Goal: Information Seeking & Learning: Learn about a topic

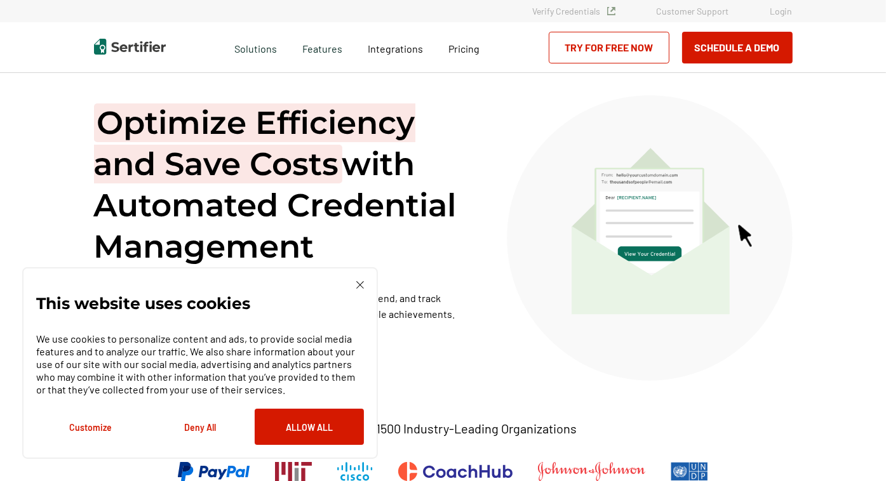
click at [467, 57] on div "Pricing" at bounding box center [464, 47] width 57 height 51
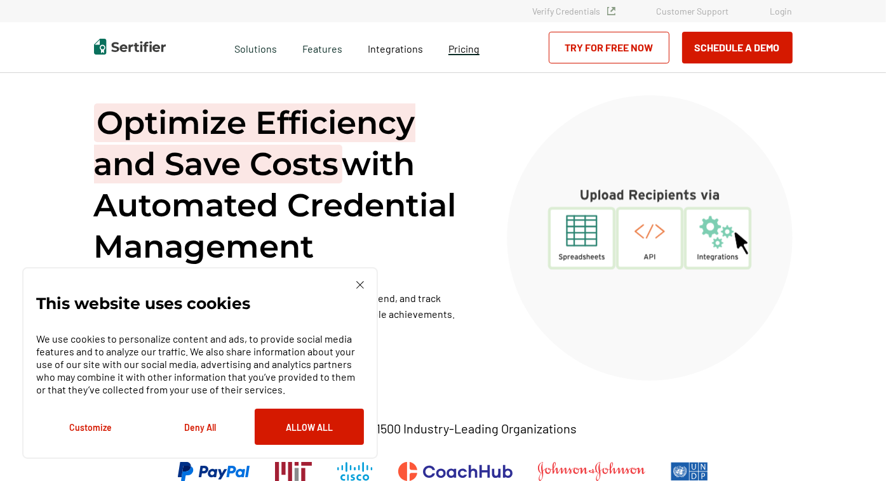
click at [467, 51] on span "Pricing" at bounding box center [463, 49] width 31 height 12
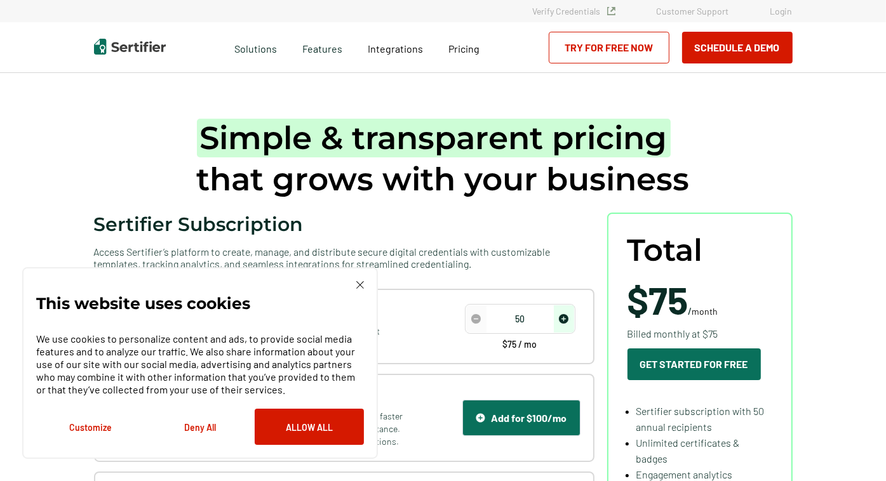
click at [359, 283] on img at bounding box center [360, 285] width 8 height 8
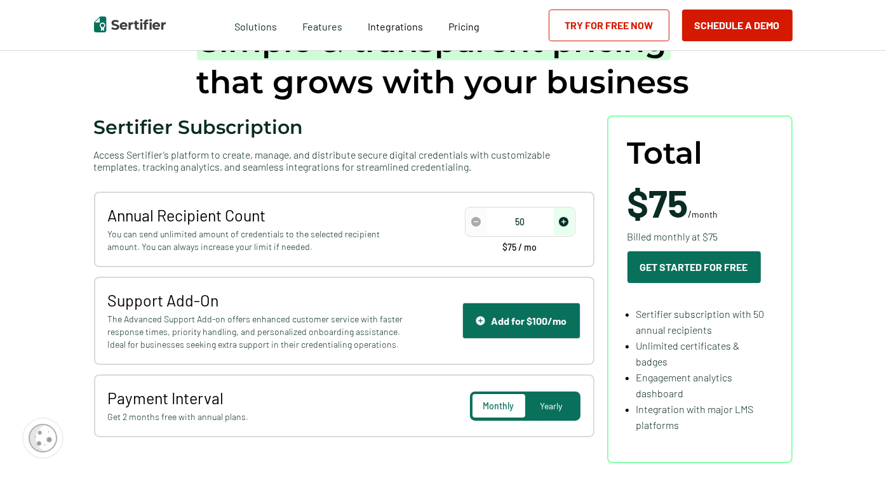
scroll to position [127, 0]
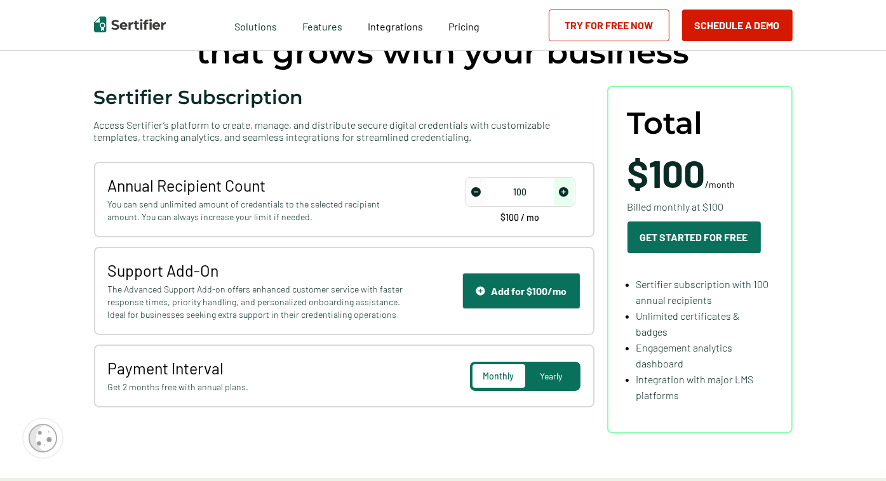
click at [567, 190] on img "increase number" at bounding box center [564, 192] width 10 height 10
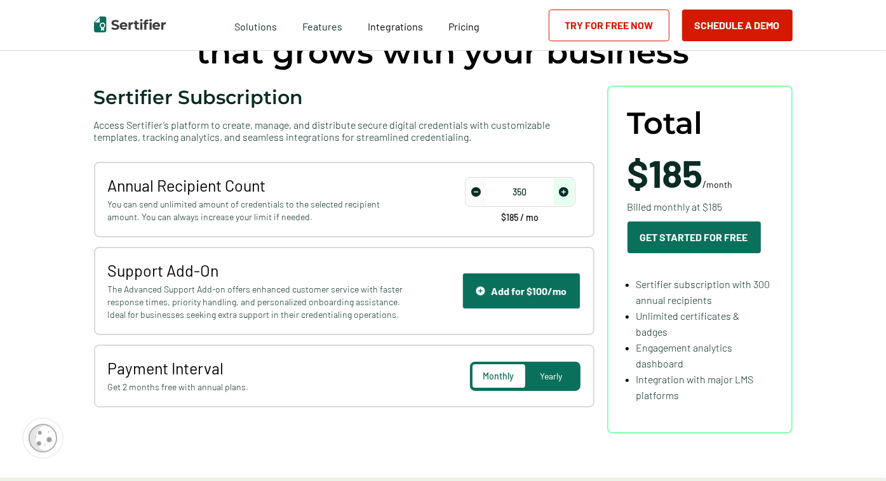
click at [567, 190] on img "increase number" at bounding box center [564, 192] width 10 height 10
click at [564, 190] on img "increase number" at bounding box center [564, 192] width 10 height 10
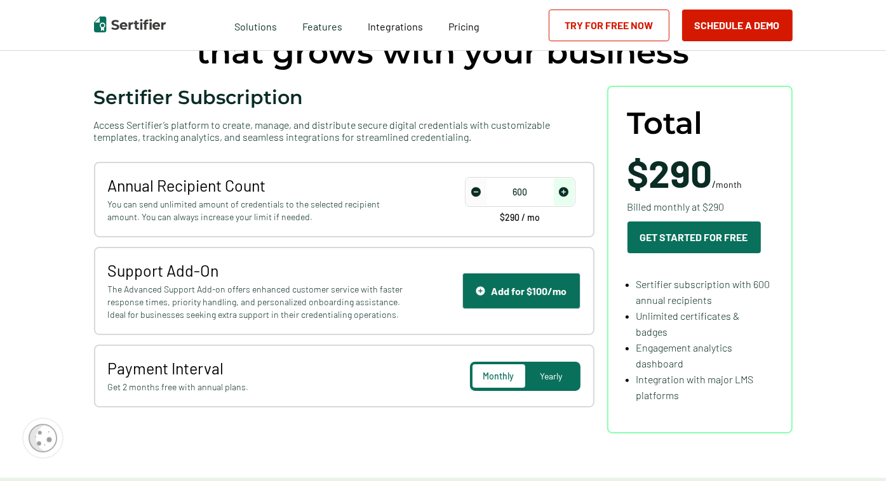
click at [564, 190] on img "increase number" at bounding box center [564, 192] width 10 height 10
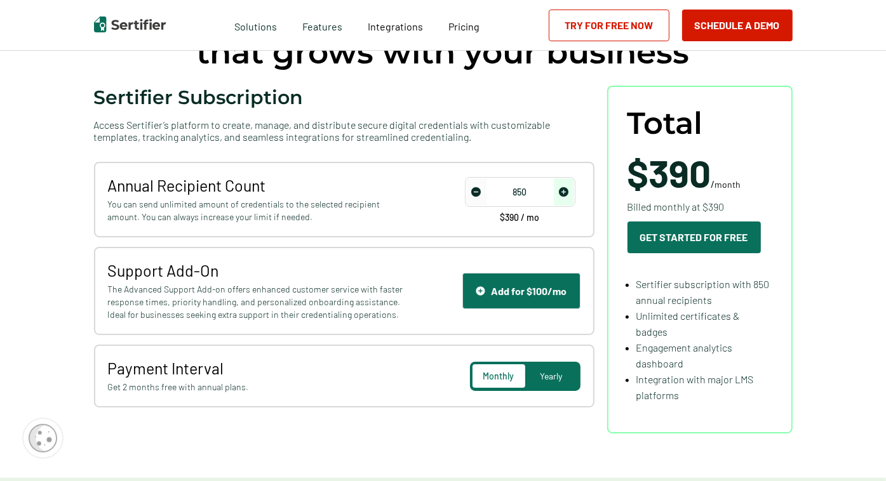
click at [564, 190] on img "increase number" at bounding box center [564, 192] width 10 height 10
type input "1000"
click at [564, 190] on img "increase number" at bounding box center [564, 192] width 10 height 10
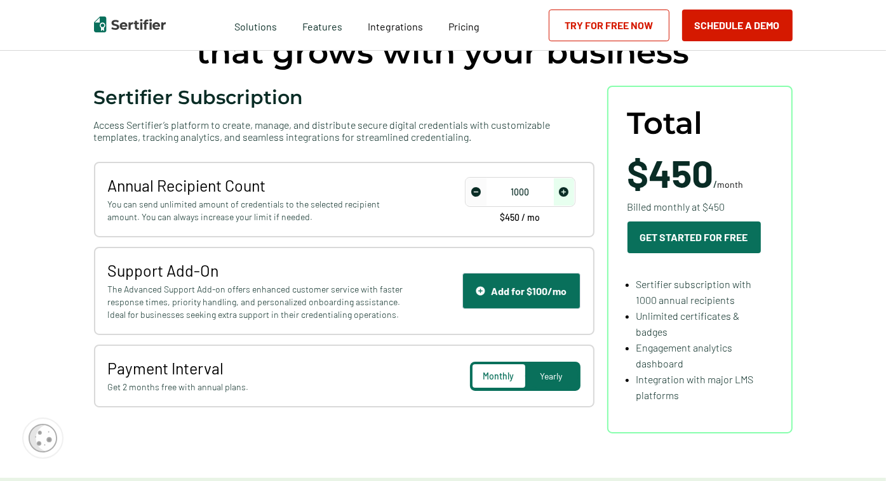
click at [555, 373] on span "Yearly" at bounding box center [551, 376] width 22 height 11
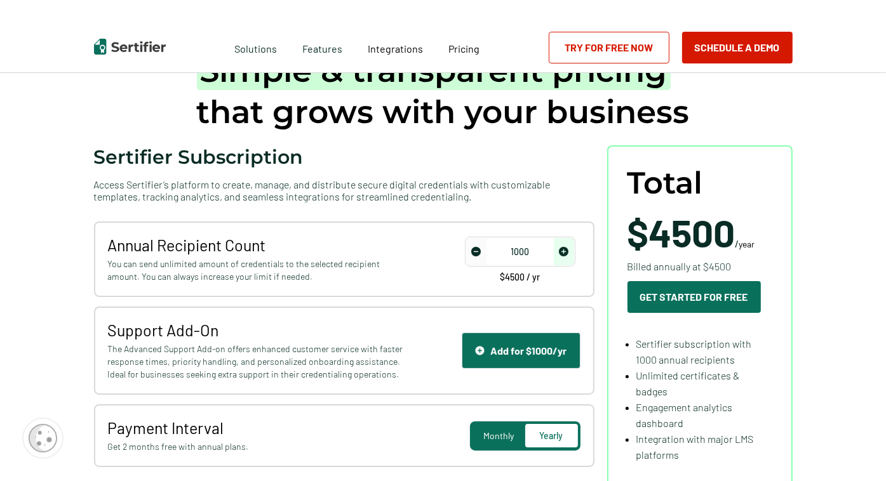
scroll to position [0, 0]
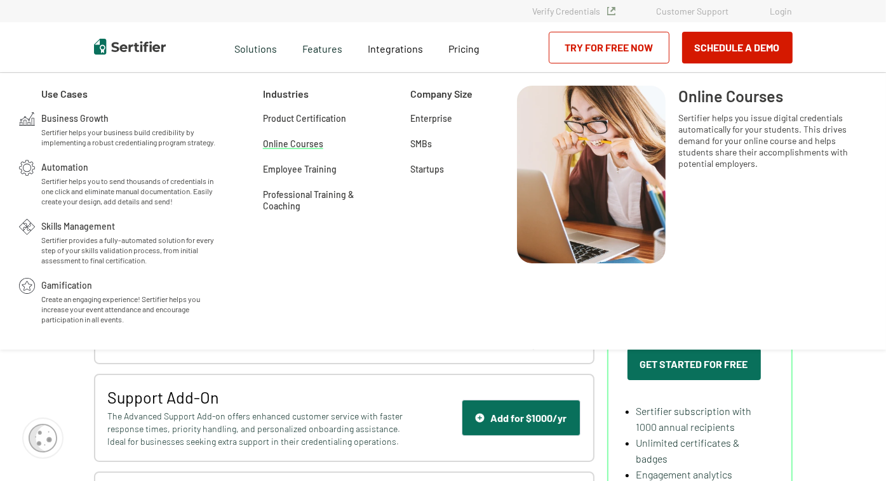
click at [300, 143] on span "Online Courses" at bounding box center [293, 142] width 60 height 13
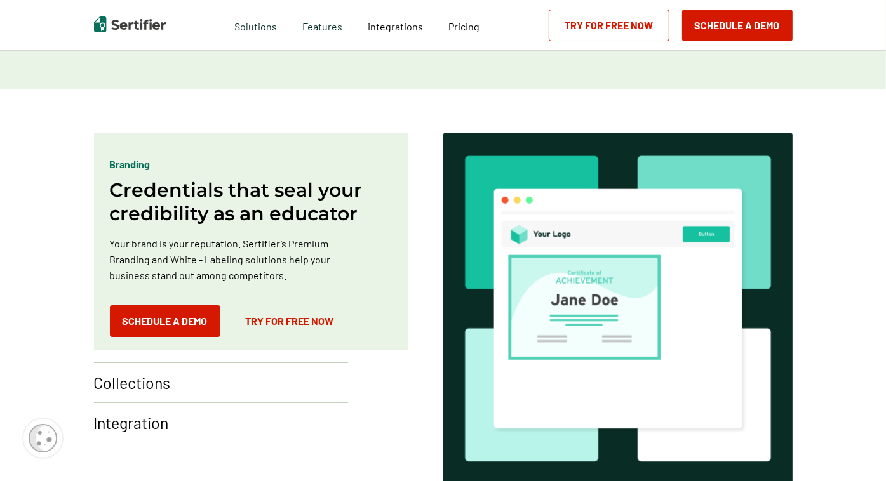
scroll to position [698, 0]
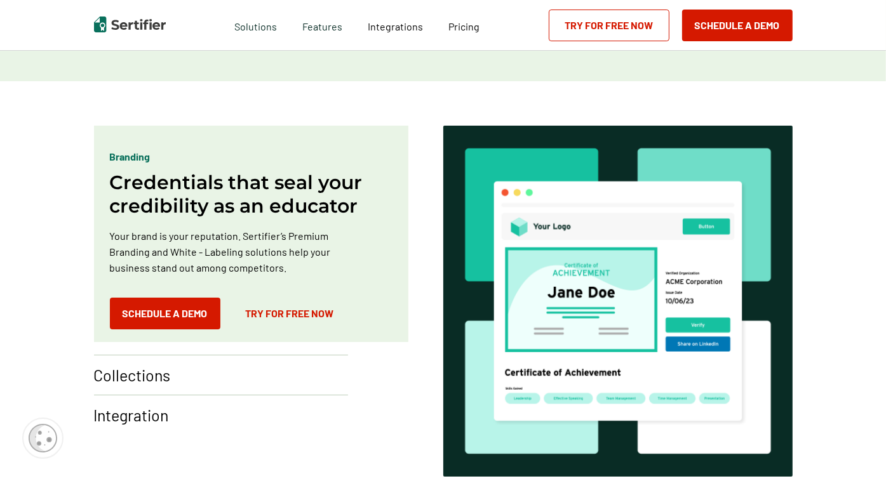
click at [159, 413] on p "Integration" at bounding box center [131, 415] width 75 height 20
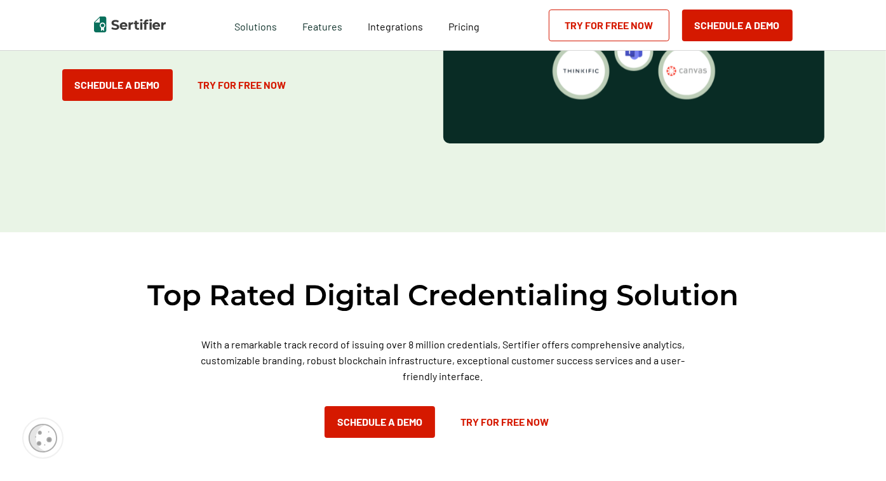
scroll to position [1968, 0]
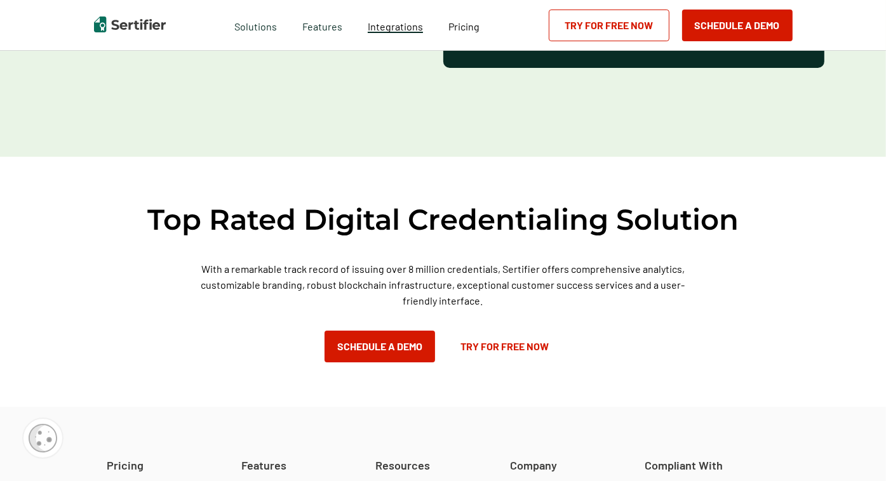
click at [392, 31] on span "Integrations" at bounding box center [395, 26] width 55 height 12
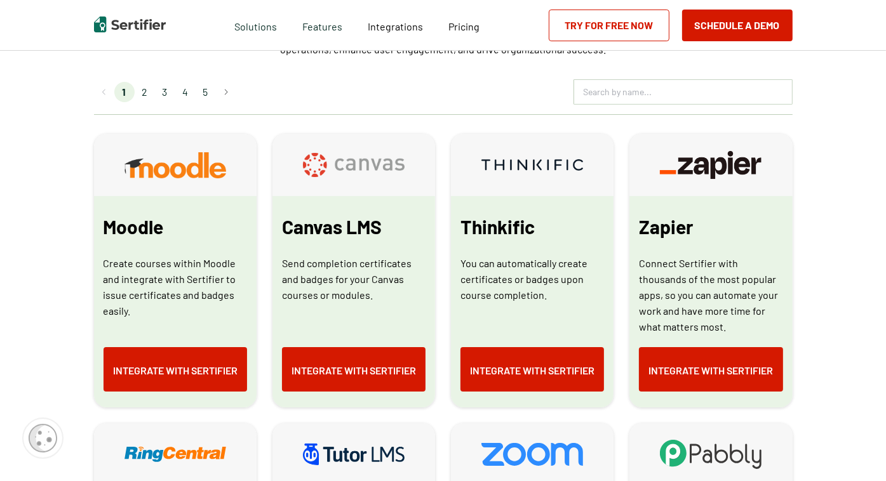
scroll to position [571, 0]
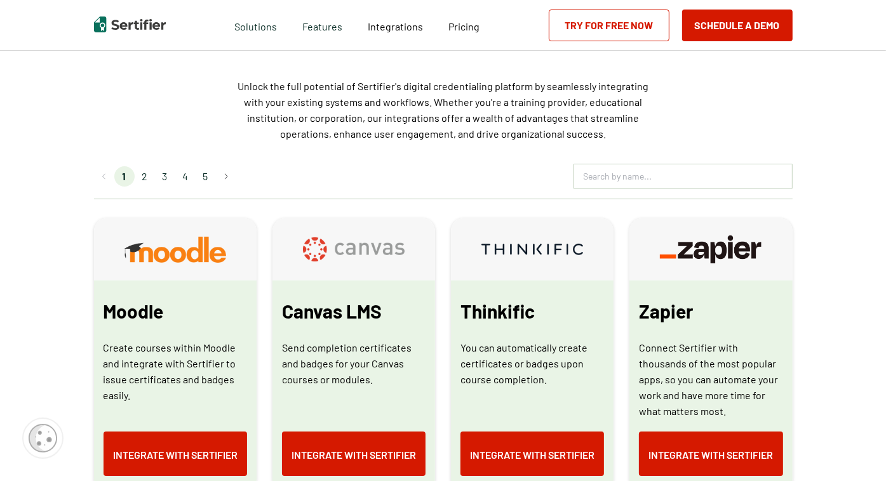
click at [147, 175] on li "2" at bounding box center [145, 176] width 20 height 20
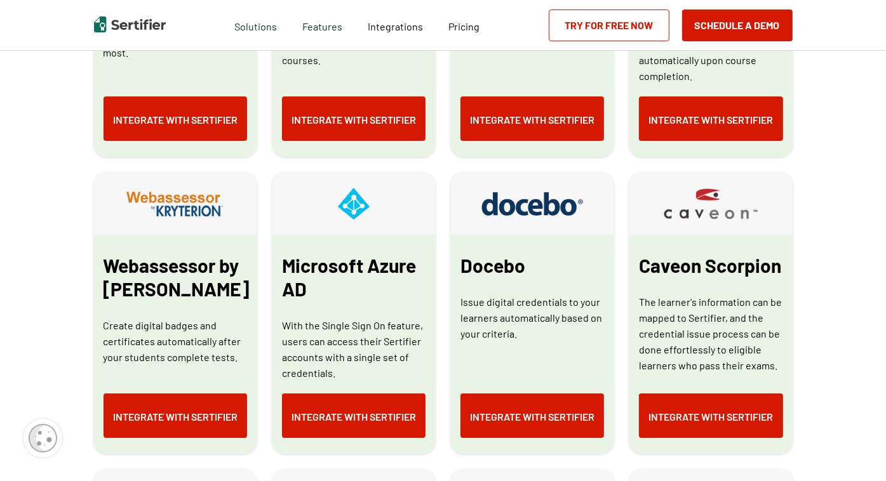
scroll to position [952, 0]
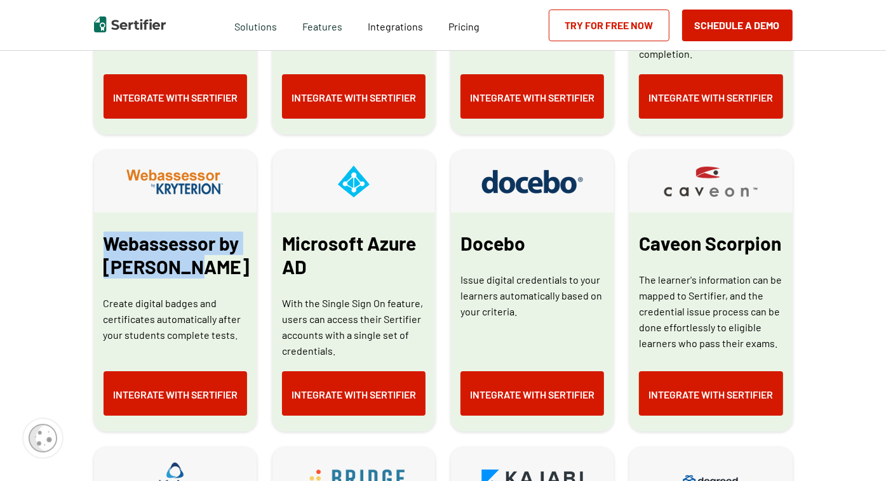
drag, startPoint x: 108, startPoint y: 240, endPoint x: 182, endPoint y: 272, distance: 81.0
click at [182, 272] on span "Webassessor by Kryterion" at bounding box center [176, 255] width 146 height 47
drag, startPoint x: 182, startPoint y: 272, endPoint x: 161, endPoint y: 265, distance: 22.7
copy span "Webassessor by Kryterion"
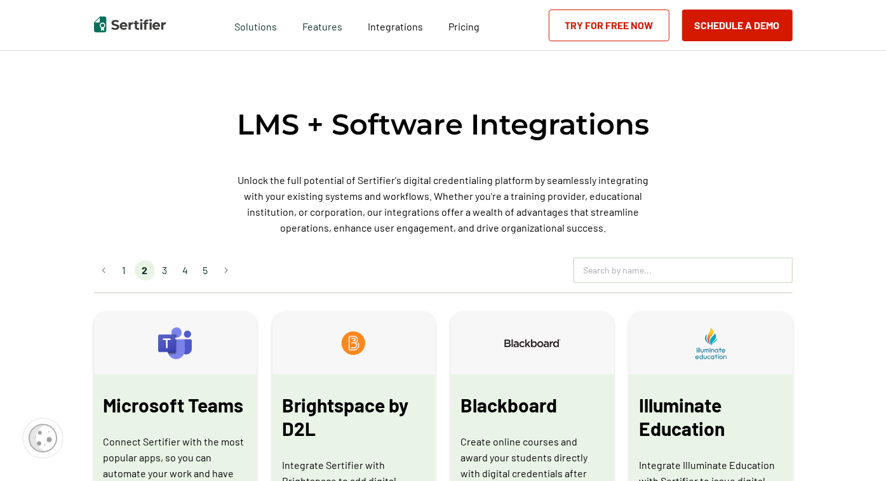
scroll to position [508, 0]
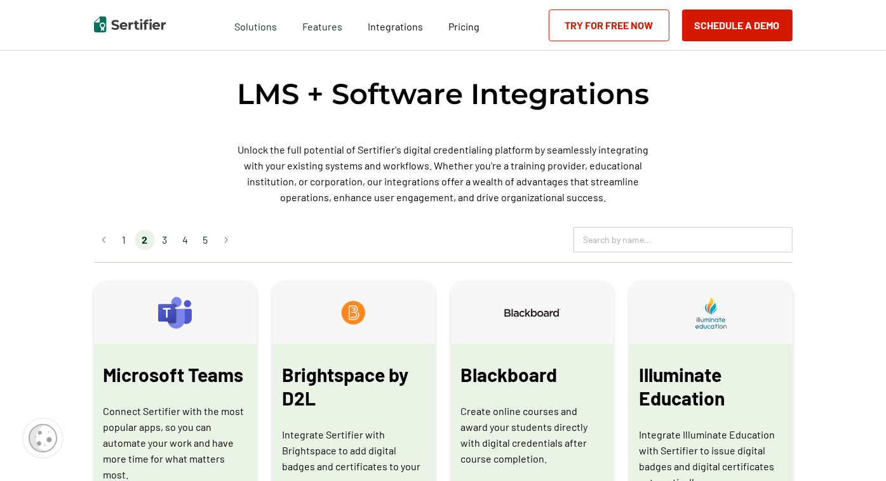
click at [166, 243] on li "3" at bounding box center [165, 240] width 20 height 20
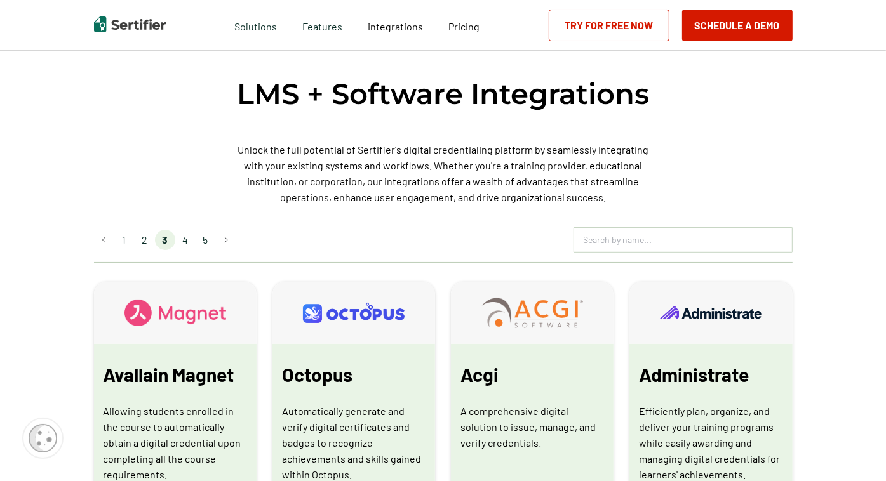
click at [188, 241] on li "4" at bounding box center [185, 240] width 20 height 20
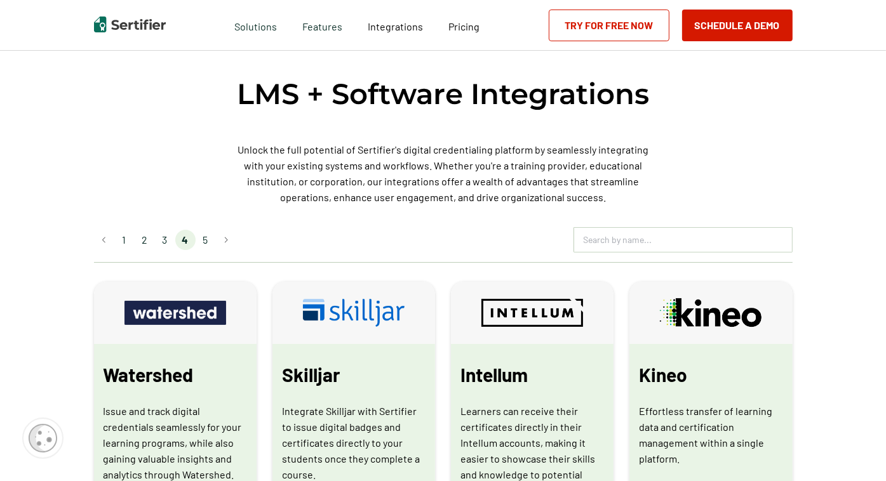
click at [209, 242] on li "5" at bounding box center [206, 240] width 20 height 20
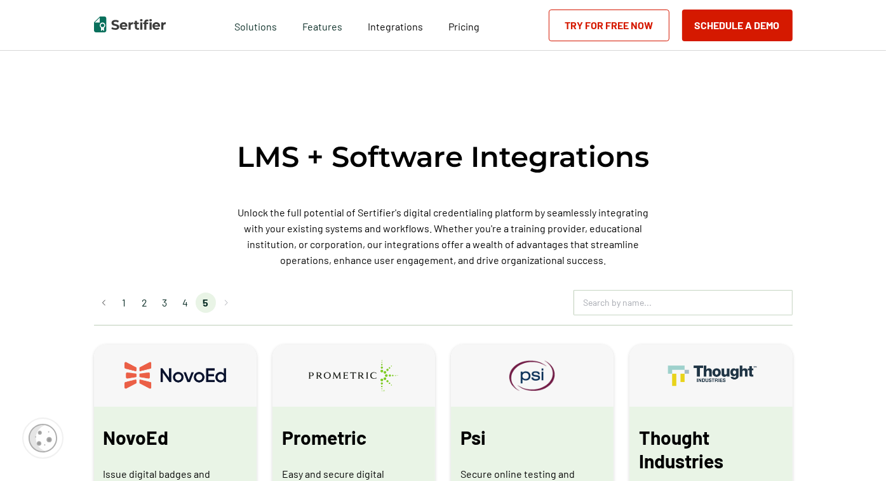
scroll to position [444, 0]
click at [608, 312] on input "text" at bounding box center [683, 303] width 218 height 19
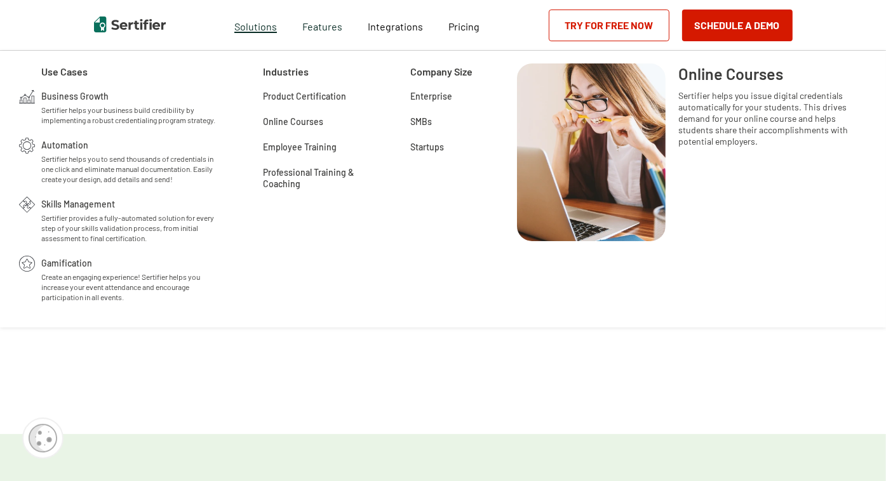
type input "talent"
click at [256, 31] on span "Solutions" at bounding box center [255, 25] width 43 height 16
click at [300, 123] on span "Online Courses" at bounding box center [293, 120] width 60 height 13
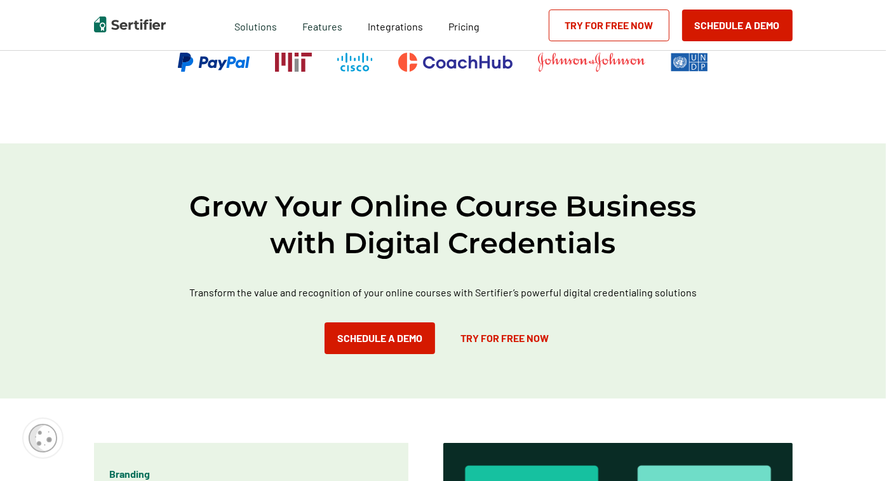
scroll to position [444, 0]
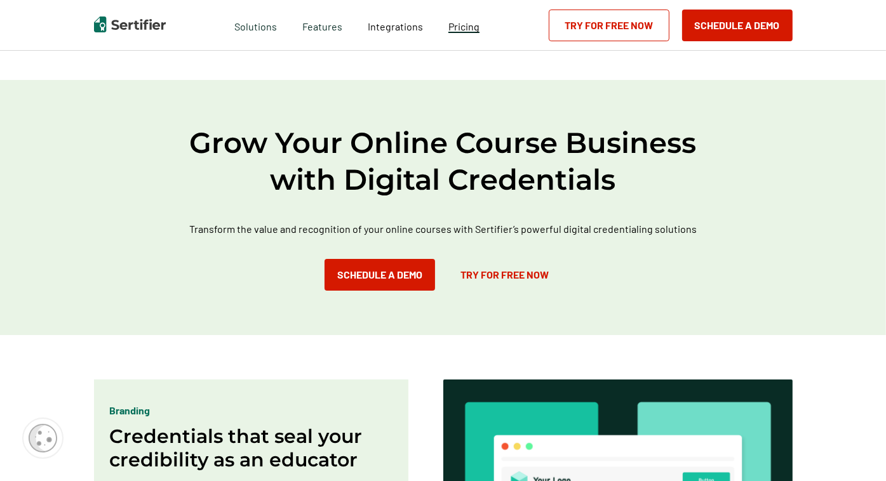
click at [474, 32] on span "Pricing" at bounding box center [463, 26] width 31 height 12
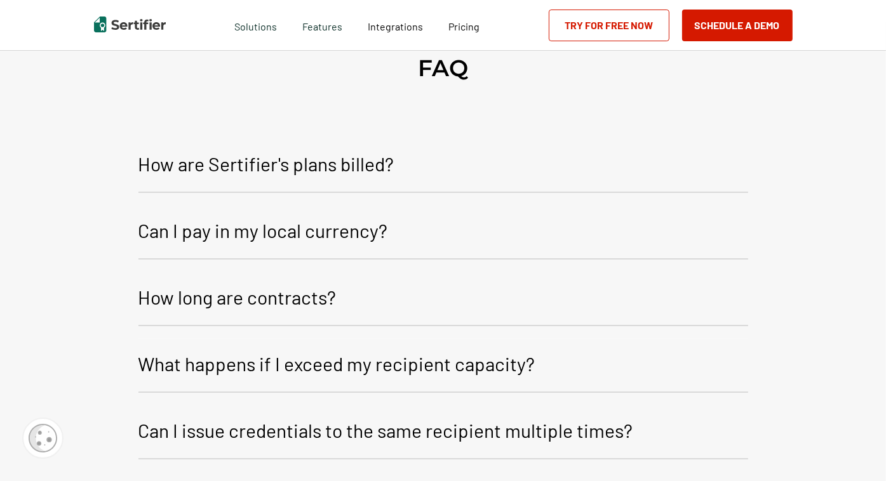
scroll to position [1968, 0]
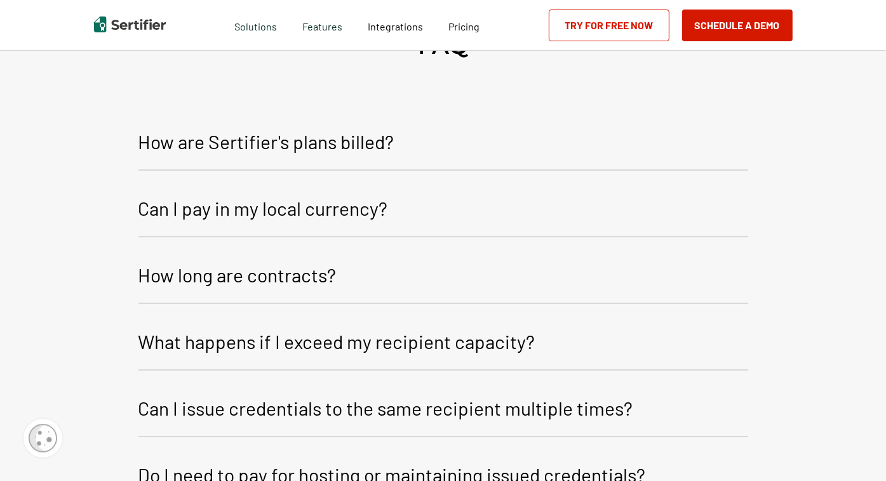
click at [310, 290] on p "How long are contracts?" at bounding box center [237, 275] width 198 height 30
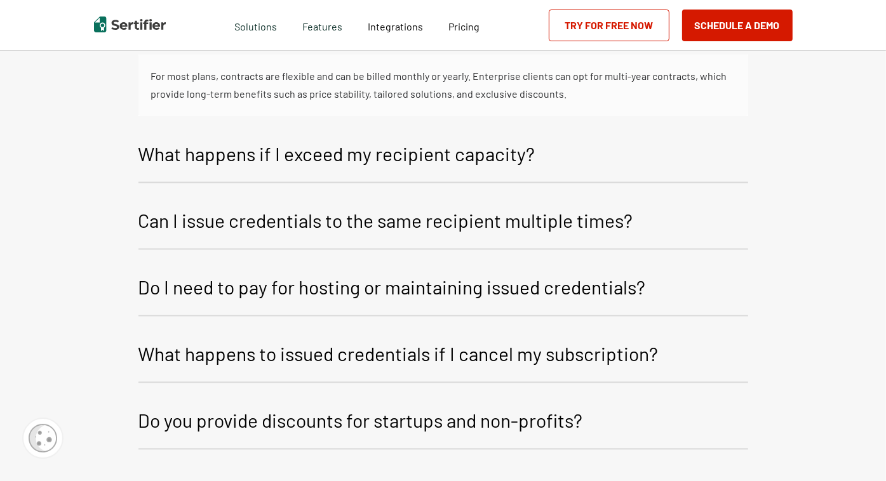
scroll to position [2222, 0]
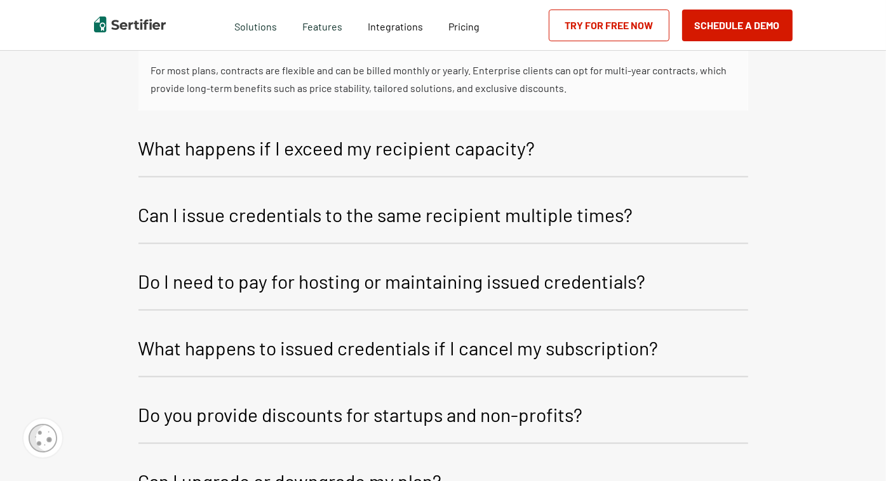
click at [229, 161] on p "What happens if I exceed my recipient capacity?" at bounding box center [336, 148] width 397 height 30
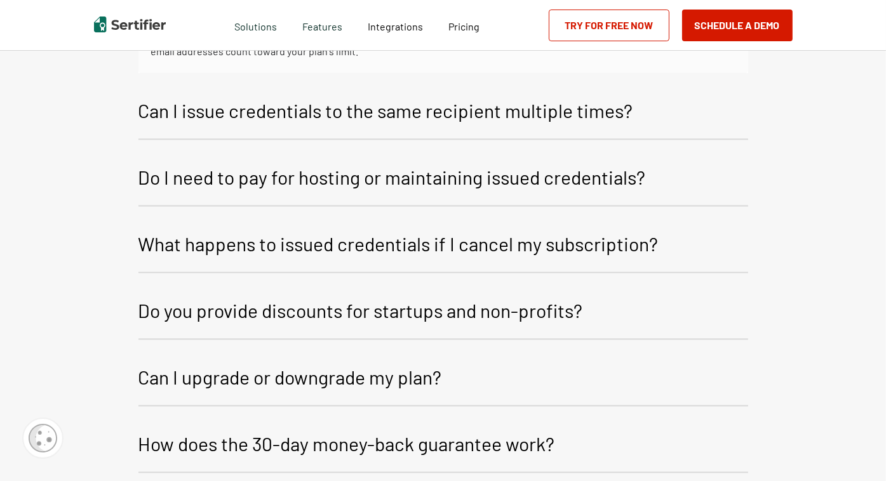
scroll to position [2412, 0]
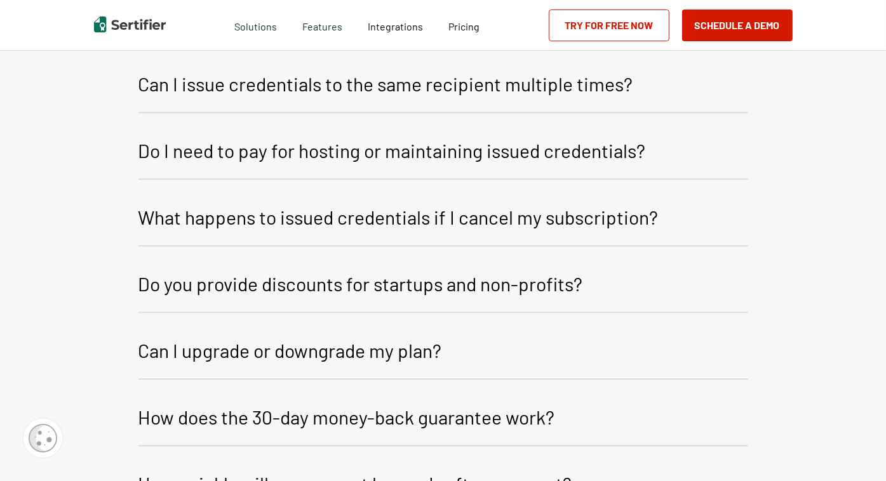
click at [598, 156] on p "Do I need to pay for hosting or maintaining issued credentials?" at bounding box center [391, 150] width 507 height 30
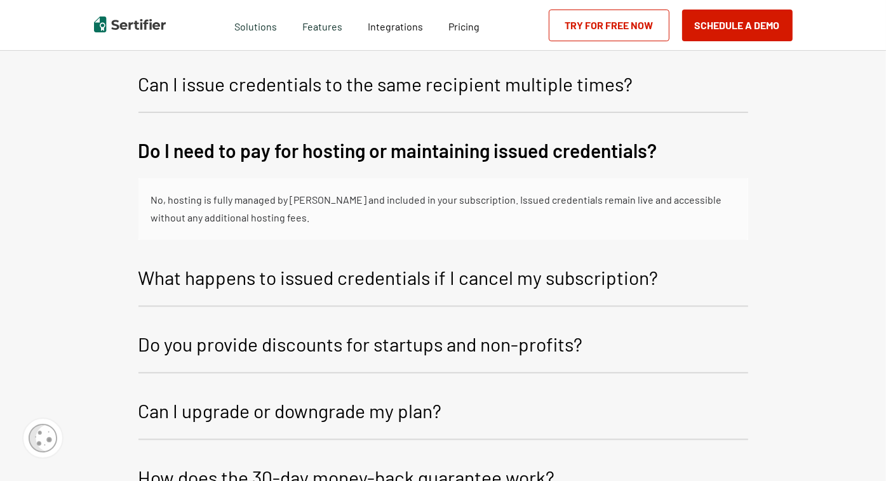
scroll to position [2476, 0]
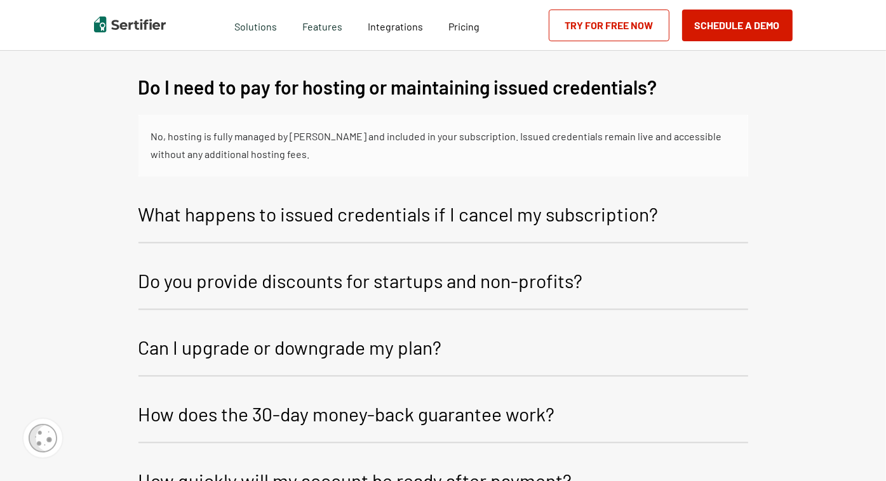
click at [648, 218] on p "What happens to issued credentials if I cancel my subscription?" at bounding box center [398, 214] width 520 height 30
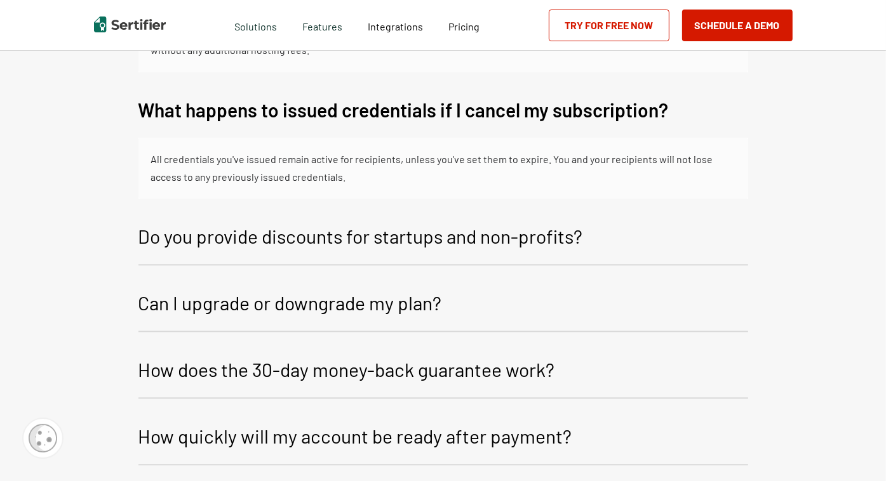
scroll to position [2603, 0]
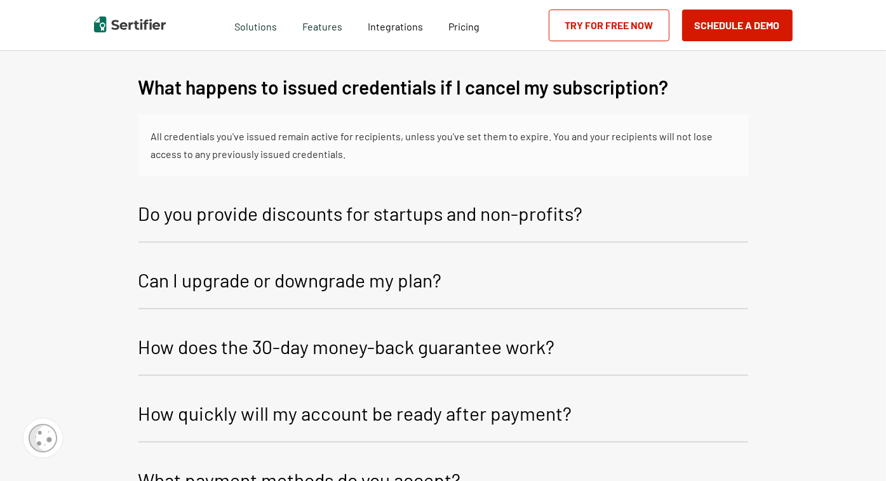
click at [569, 216] on p "Do you provide discounts for startups and non-profits?" at bounding box center [360, 213] width 444 height 30
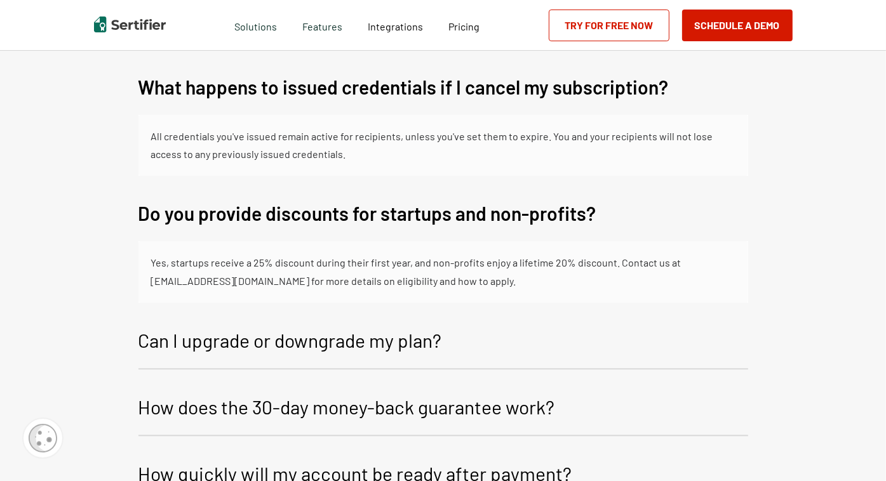
click at [428, 334] on p "Can I upgrade or downgrade my plan?" at bounding box center [289, 340] width 303 height 30
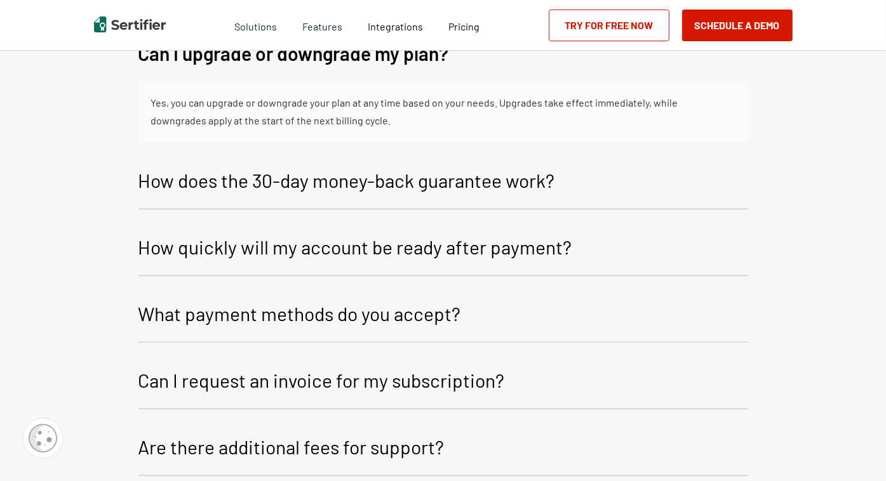
scroll to position [2920, 0]
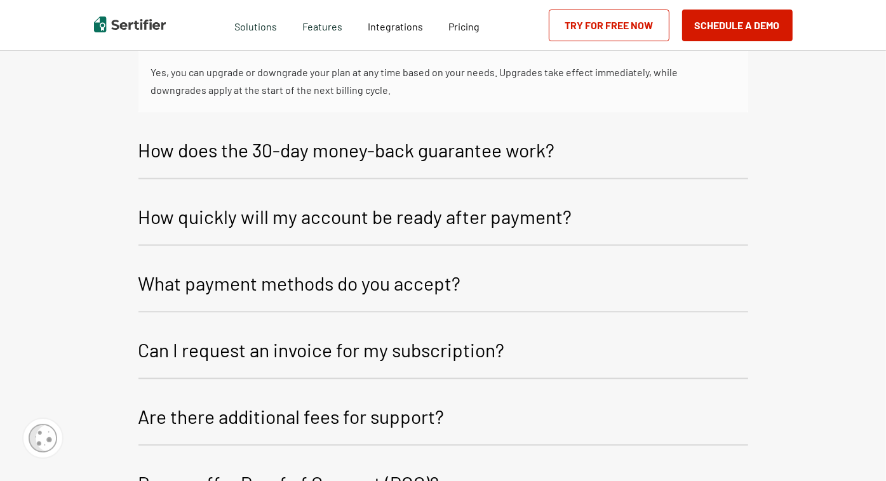
click at [508, 279] on button "What payment methods do you accept?" at bounding box center [442, 285] width 609 height 54
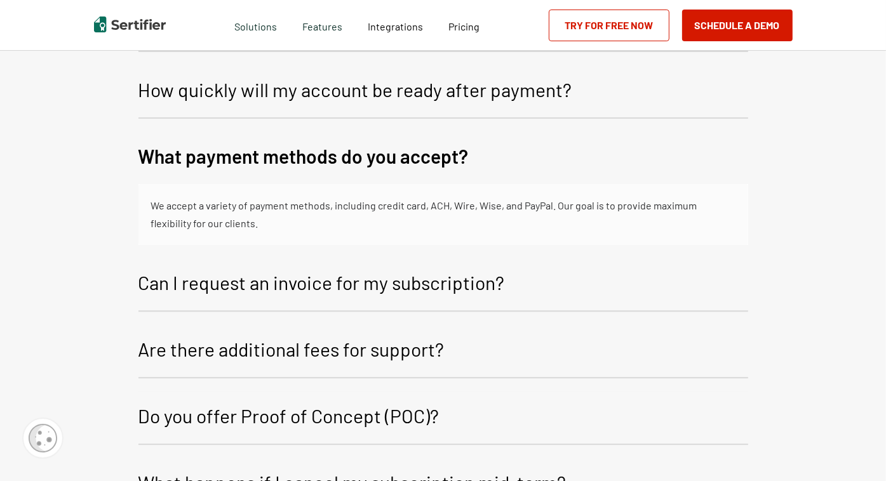
scroll to position [3111, 0]
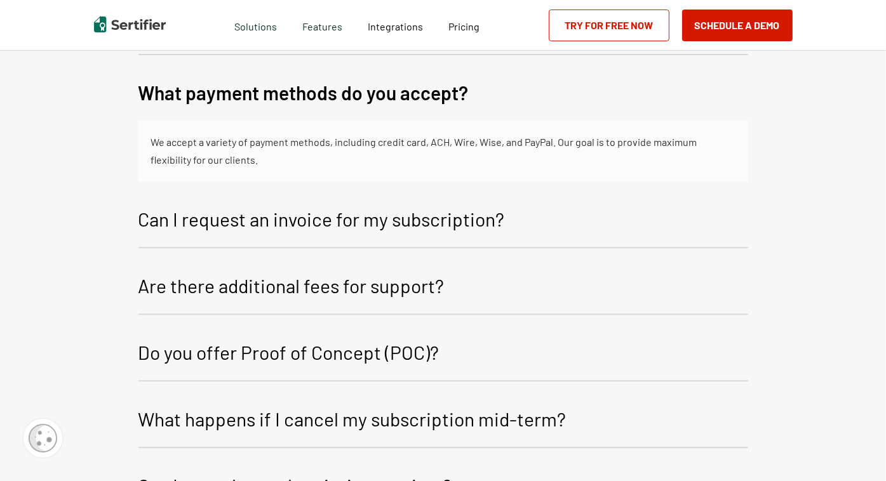
click at [503, 223] on p "Can I request an invoice for my subscription?" at bounding box center [321, 219] width 366 height 30
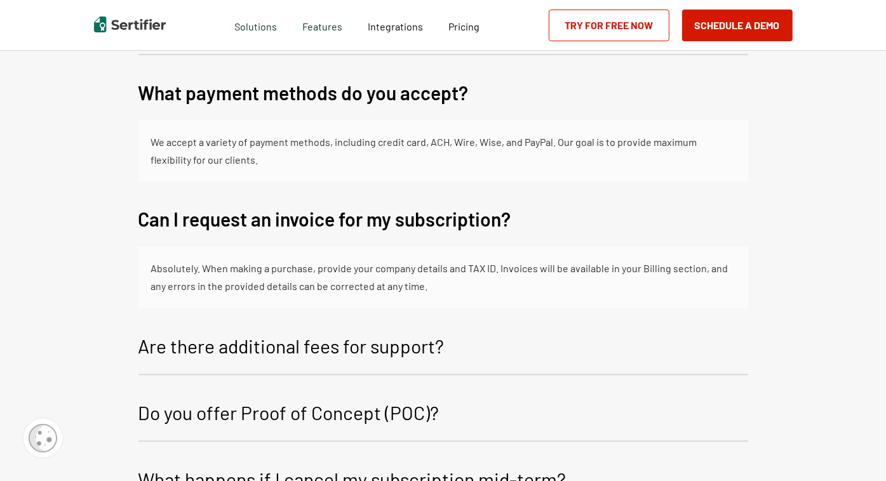
scroll to position [3174, 0]
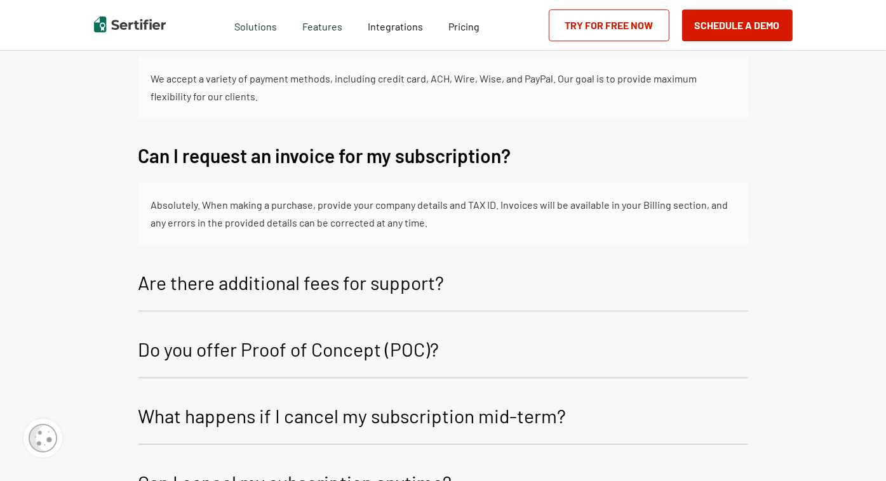
click at [453, 281] on button "Are there additional fees for support?" at bounding box center [442, 285] width 609 height 54
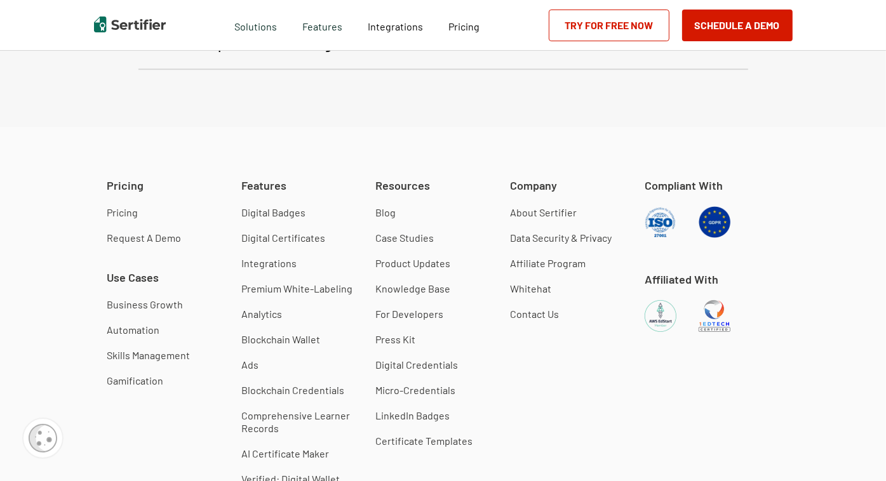
scroll to position [3873, 0]
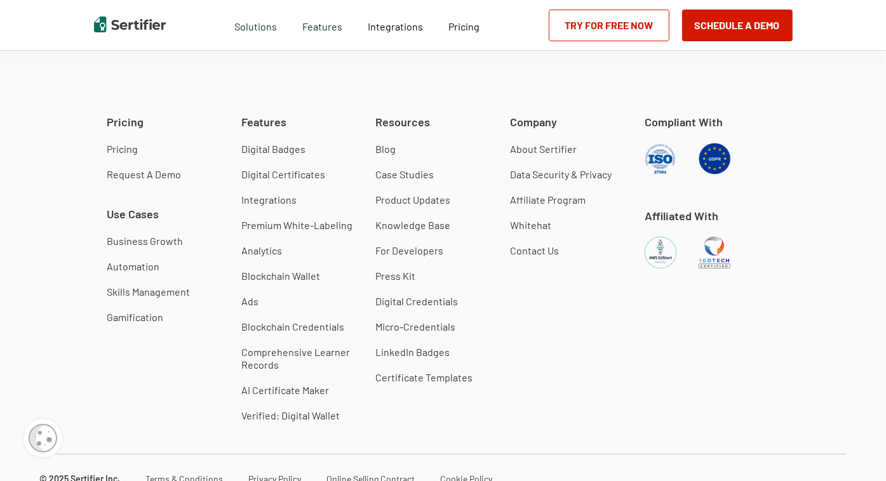
click at [428, 301] on link "Digital Credentials" at bounding box center [417, 301] width 83 height 13
click at [549, 178] on link "Data Security & Privacy" at bounding box center [561, 174] width 102 height 13
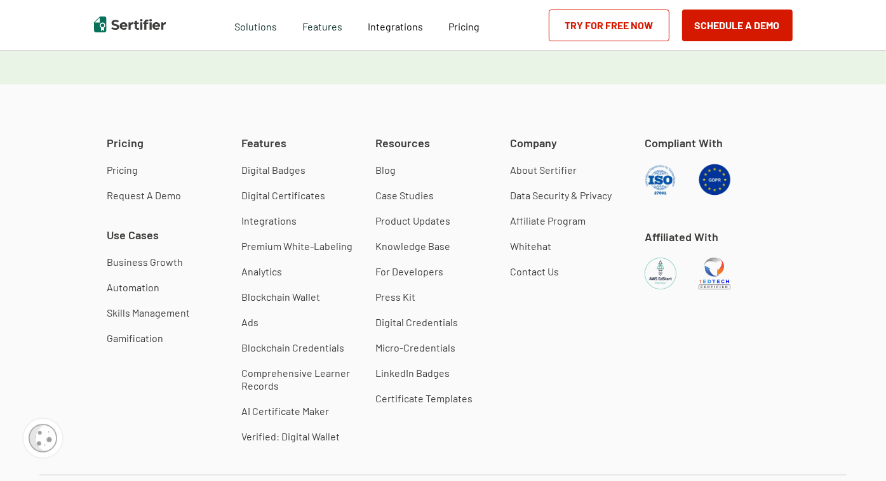
scroll to position [1968, 0]
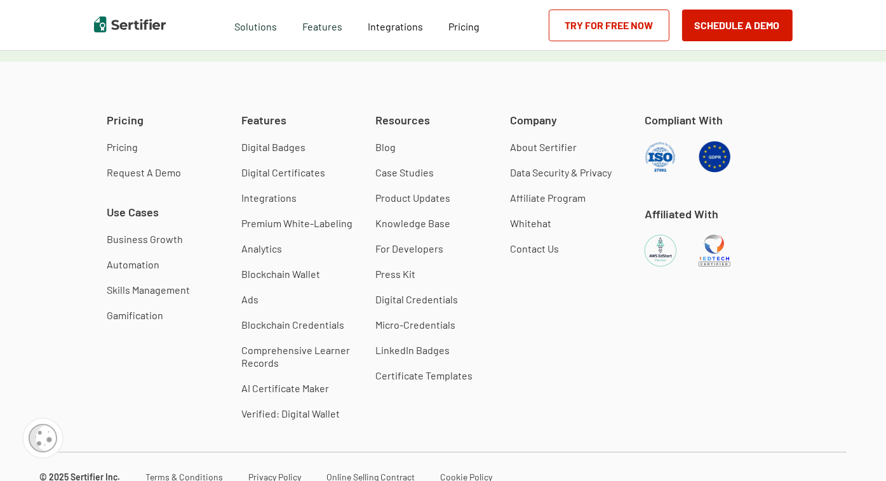
click at [557, 141] on link "About Sertifier" at bounding box center [543, 147] width 67 height 13
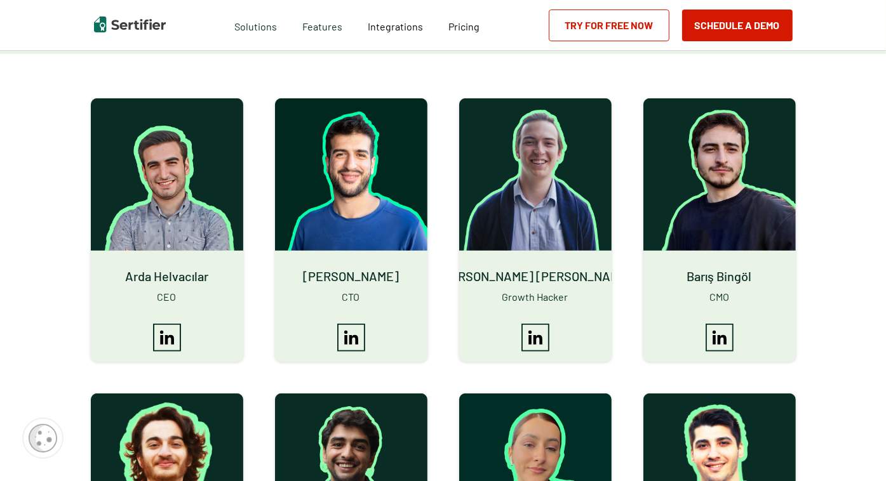
scroll to position [698, 0]
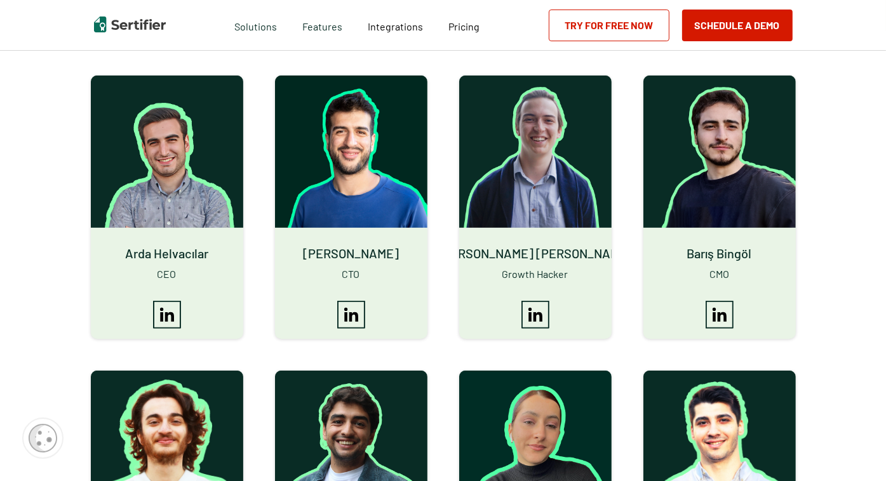
click at [196, 254] on span "Arda Helvacılar" at bounding box center [166, 253] width 83 height 25
click at [368, 249] on span "Ceyhun Aslan" at bounding box center [351, 253] width 96 height 25
click at [693, 261] on span "Barış Bingöl" at bounding box center [719, 253] width 65 height 25
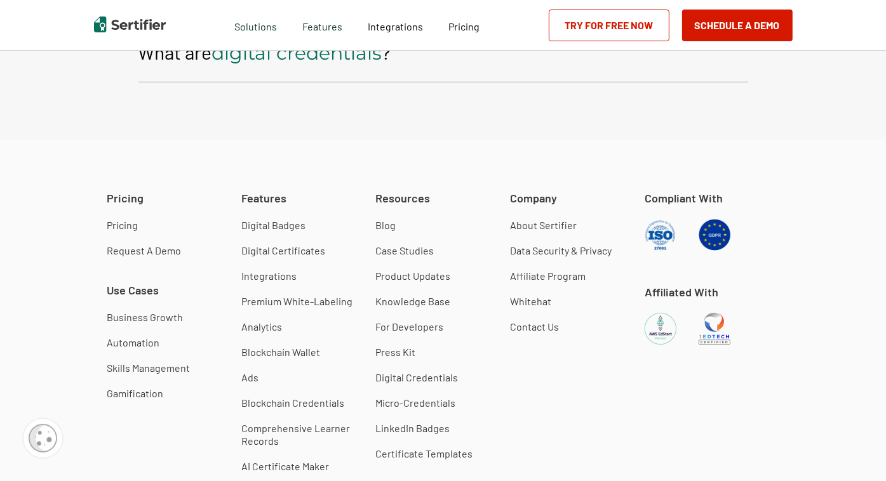
scroll to position [2286, 0]
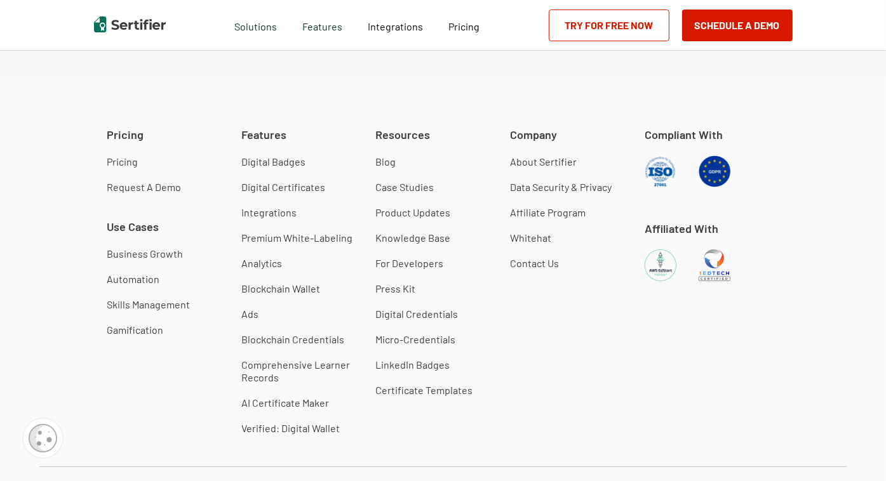
click at [543, 263] on link "Contact Us" at bounding box center [534, 263] width 49 height 13
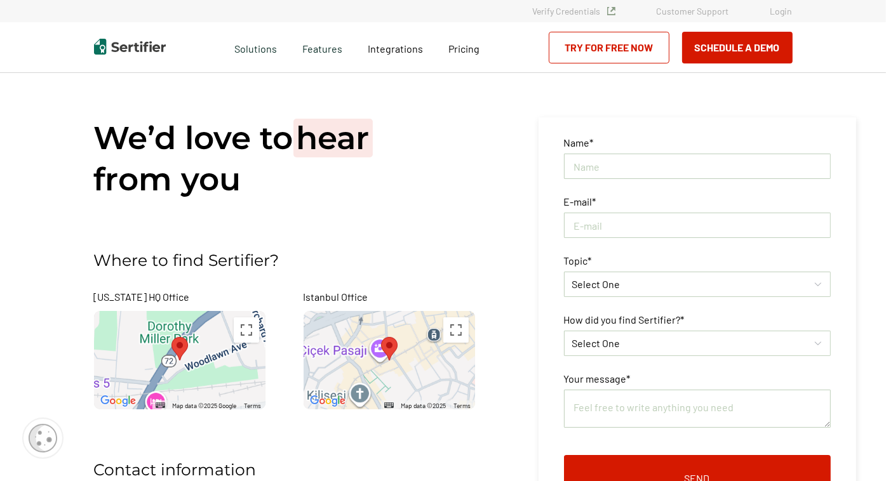
click at [200, 361] on div at bounding box center [179, 360] width 171 height 98
click at [251, 333] on button "Toggle fullscreen view" at bounding box center [246, 329] width 25 height 25
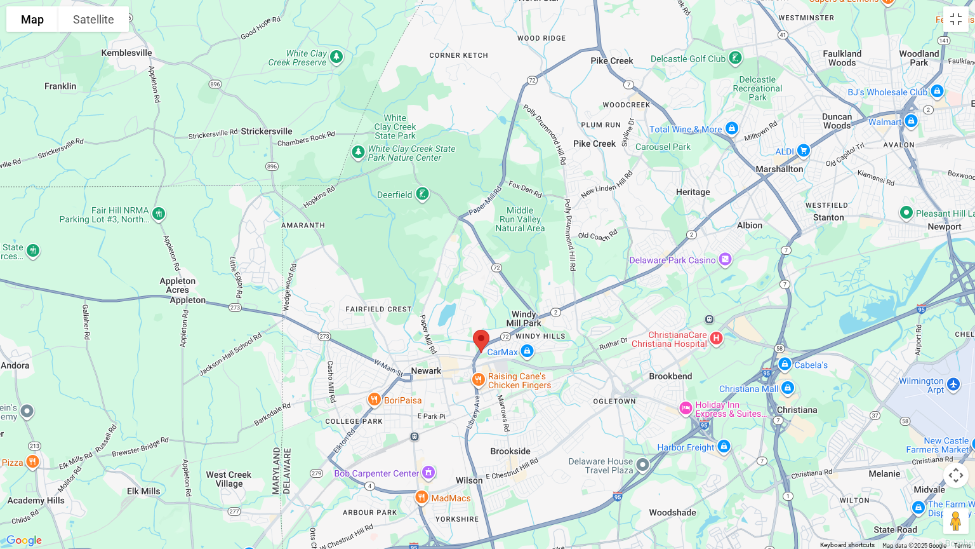
drag, startPoint x: 645, startPoint y: 318, endPoint x: 554, endPoint y: 358, distance: 99.2
click at [554, 358] on div at bounding box center [487, 274] width 975 height 549
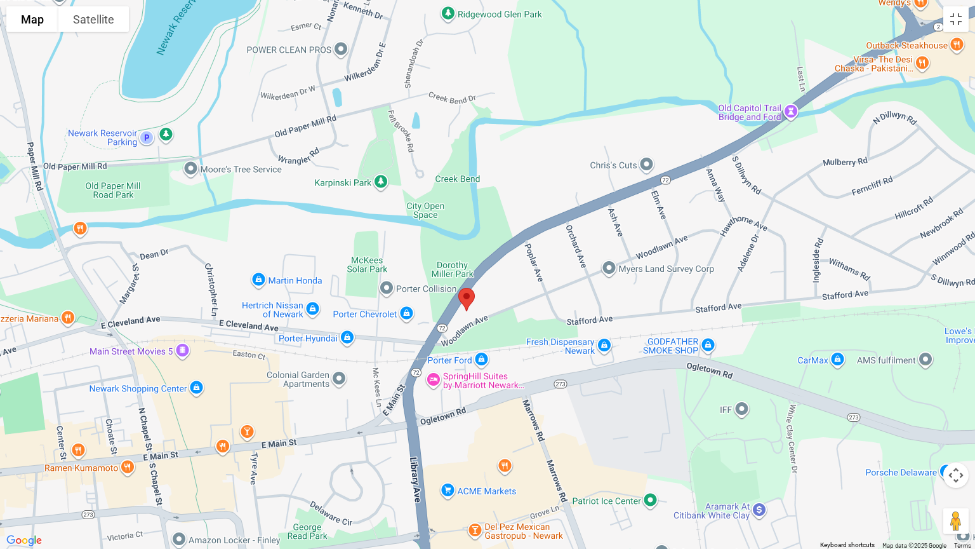
drag, startPoint x: 316, startPoint y: 276, endPoint x: 832, endPoint y: 279, distance: 516.1
click at [832, 279] on div at bounding box center [487, 274] width 975 height 549
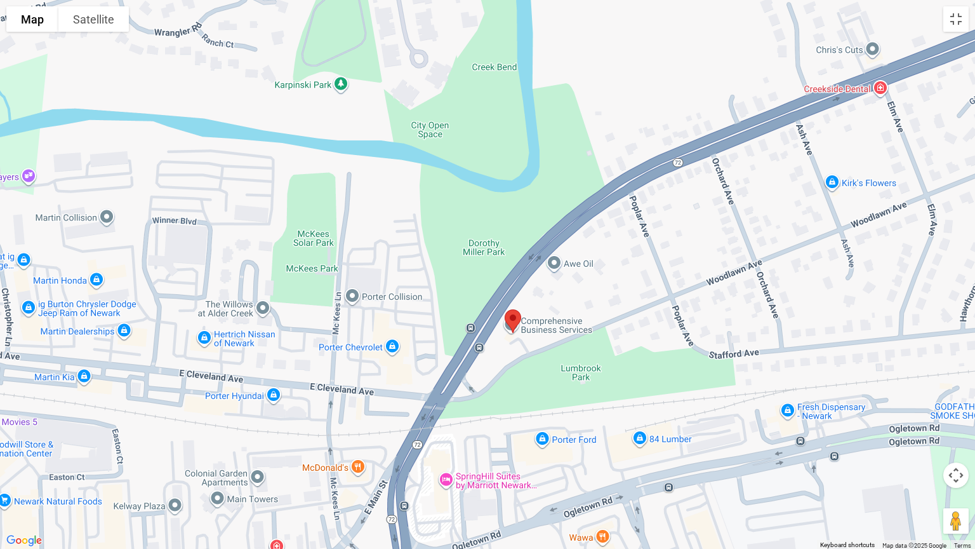
drag, startPoint x: 565, startPoint y: 251, endPoint x: 703, endPoint y: 239, distance: 139.0
click at [703, 239] on div at bounding box center [487, 274] width 975 height 549
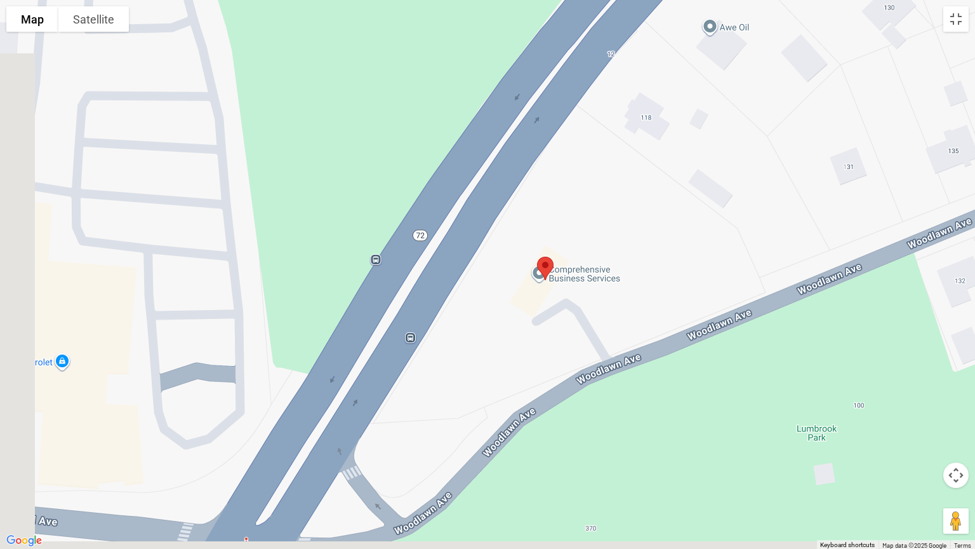
drag, startPoint x: 392, startPoint y: 412, endPoint x: 736, endPoint y: 165, distance: 424.1
click at [736, 165] on div at bounding box center [487, 274] width 975 height 549
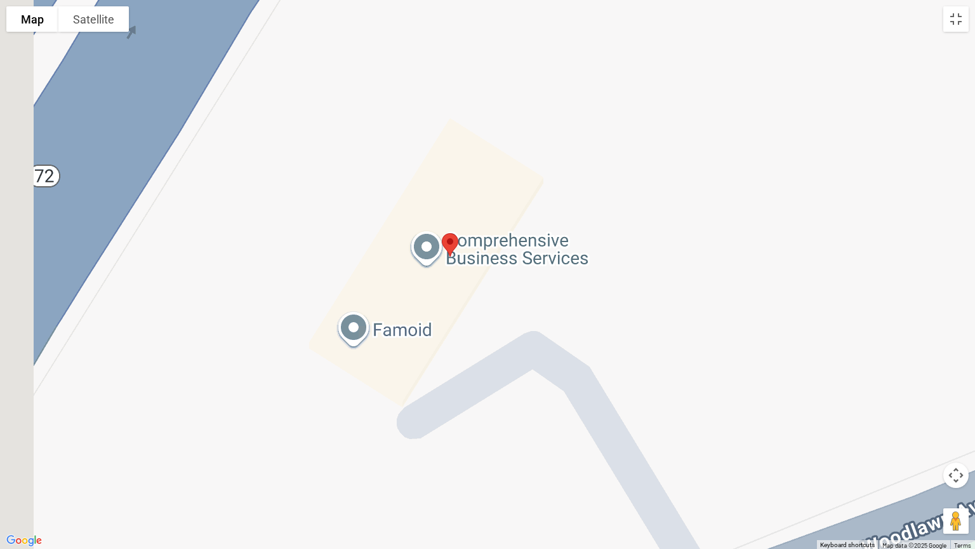
drag, startPoint x: 587, startPoint y: 223, endPoint x: 709, endPoint y: 185, distance: 127.3
click at [709, 185] on div at bounding box center [487, 274] width 975 height 549
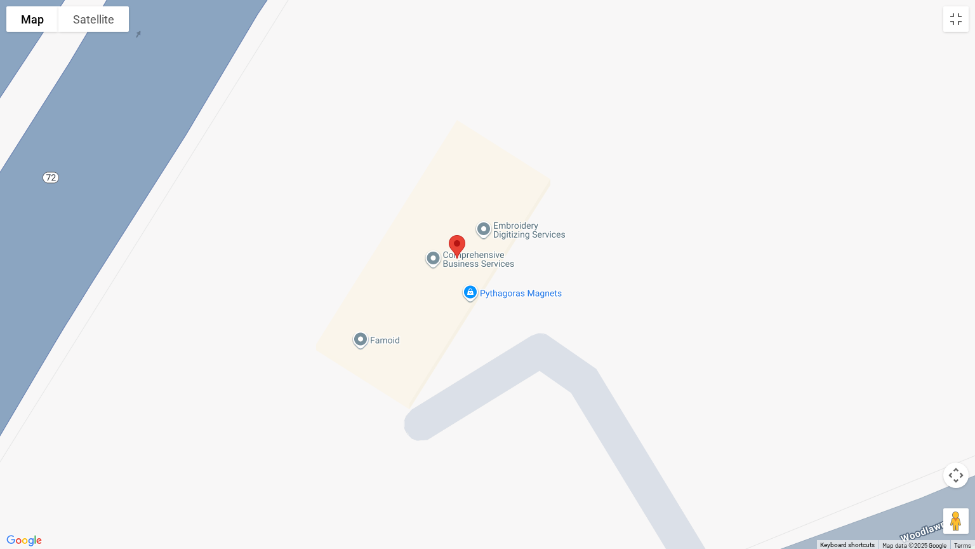
click at [479, 258] on div at bounding box center [487, 274] width 975 height 549
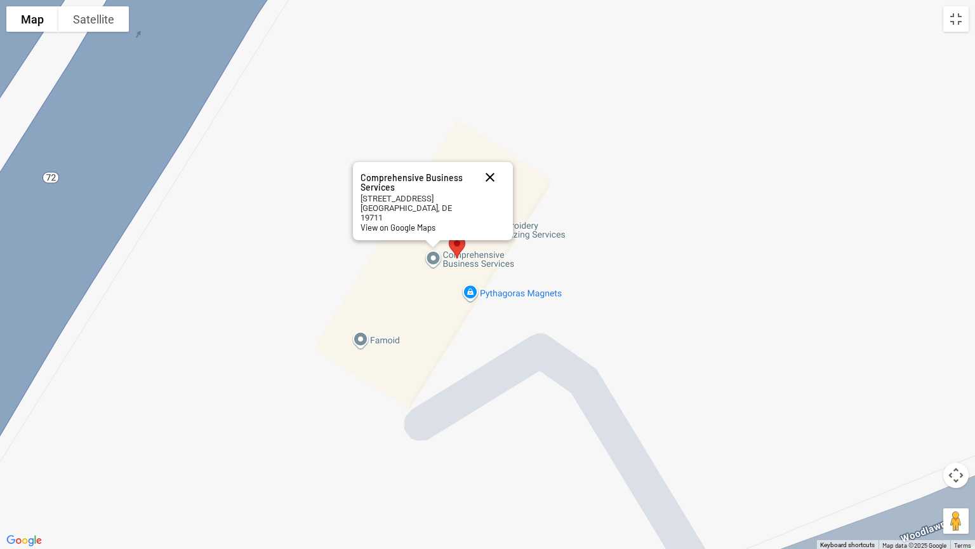
click at [489, 185] on button "Close" at bounding box center [490, 177] width 30 height 30
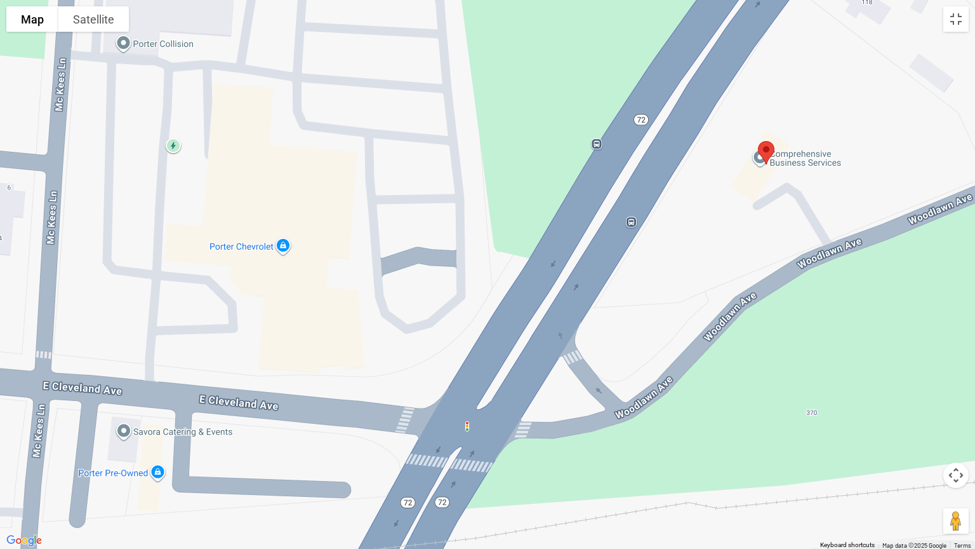
drag, startPoint x: 952, startPoint y: 523, endPoint x: 684, endPoint y: 119, distance: 484.6
click at [684, 119] on div "Map Terrain Satellite Labels Keyboard shortcuts Map Data Map data ©2025 Google …" at bounding box center [487, 274] width 975 height 549
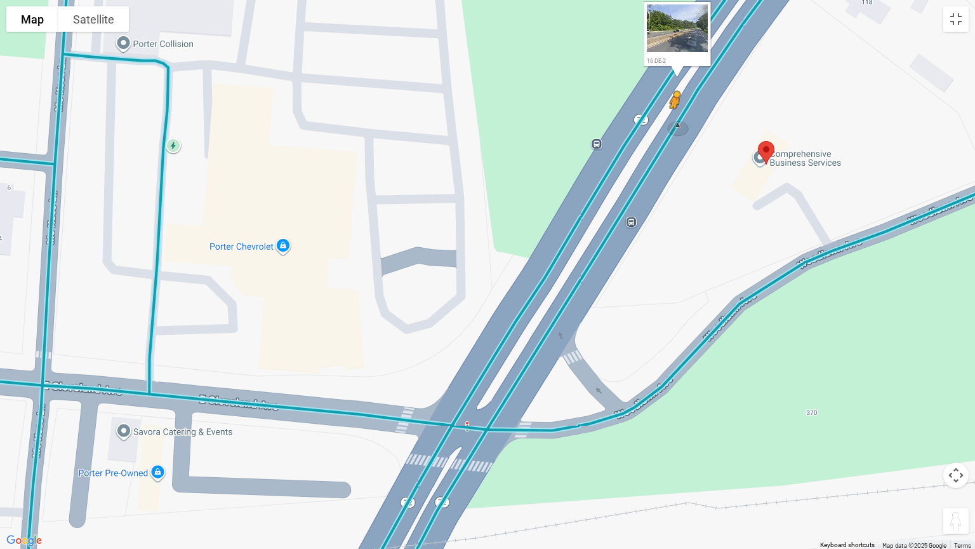
drag, startPoint x: 950, startPoint y: 517, endPoint x: 675, endPoint y: 120, distance: 483.2
click at [675, 120] on div "To activate drag with keyboard, press Alt + Enter. Once in keyboard drag state,…" at bounding box center [487, 274] width 975 height 549
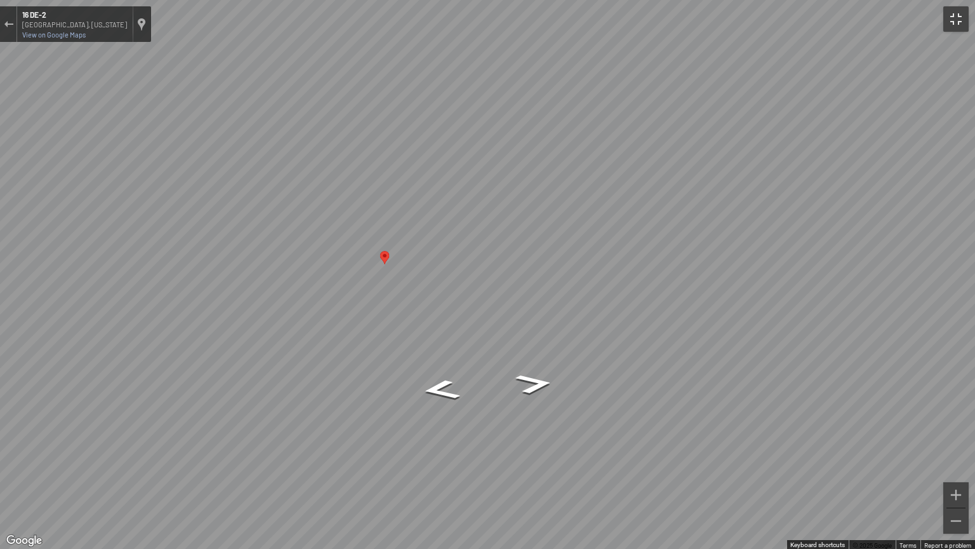
click at [885, 18] on button "Toggle fullscreen view" at bounding box center [955, 18] width 25 height 25
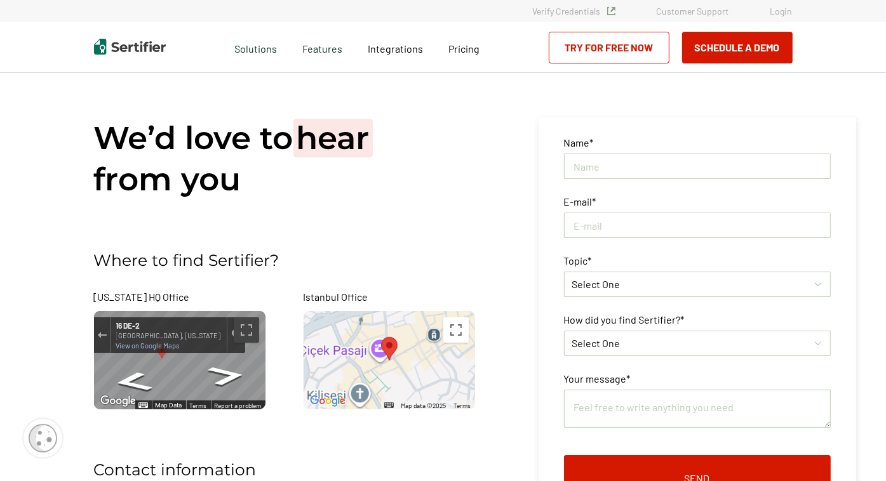
click at [135, 46] on img at bounding box center [130, 47] width 72 height 16
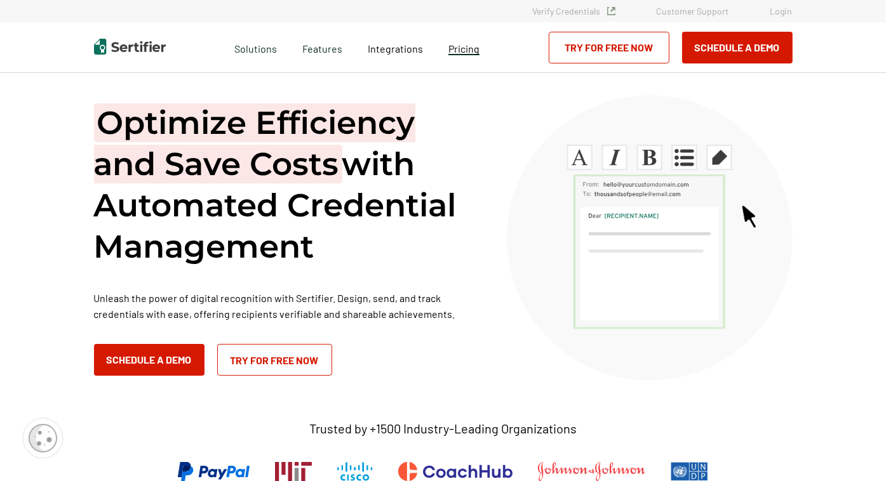
click at [458, 50] on span "Pricing" at bounding box center [463, 49] width 31 height 12
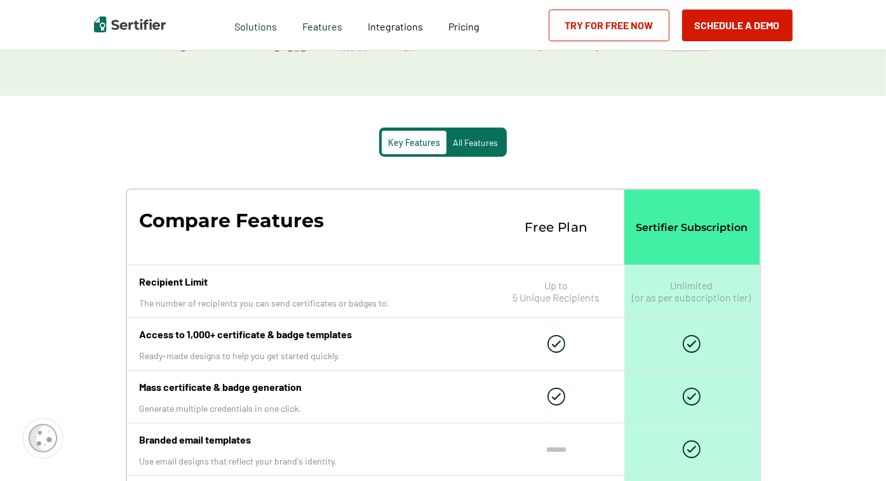
scroll to position [1206, 0]
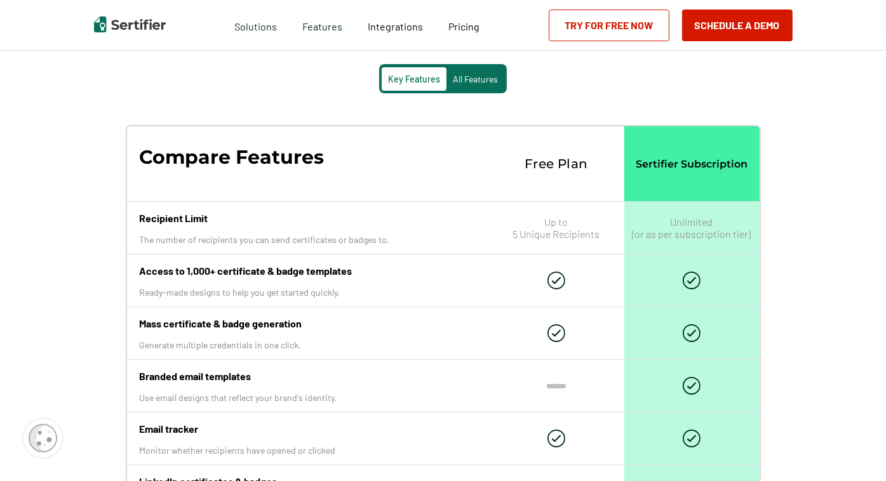
click at [495, 81] on span "All Features" at bounding box center [475, 79] width 45 height 11
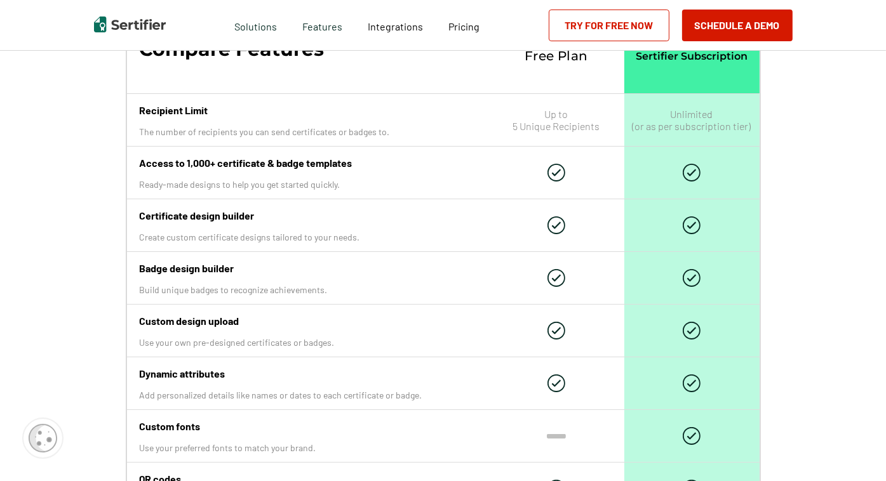
scroll to position [1333, 0]
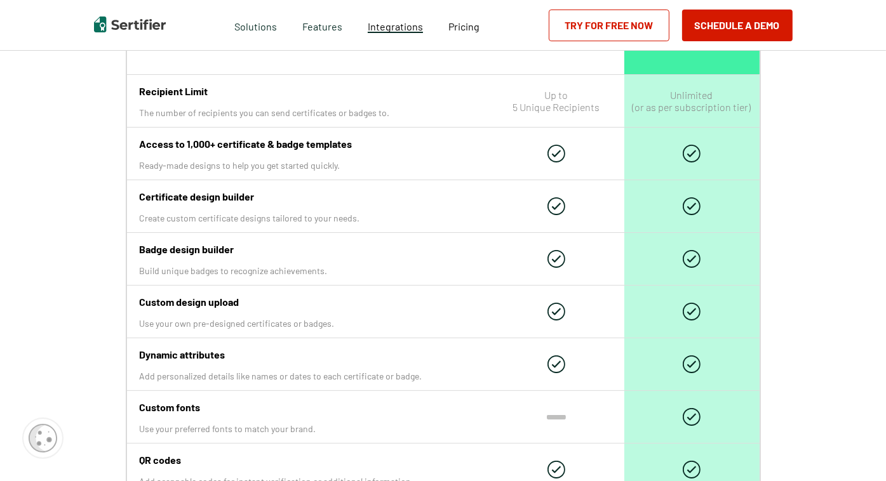
click at [387, 30] on span "Integrations" at bounding box center [395, 26] width 55 height 12
